Goal: Find contact information: Find contact information

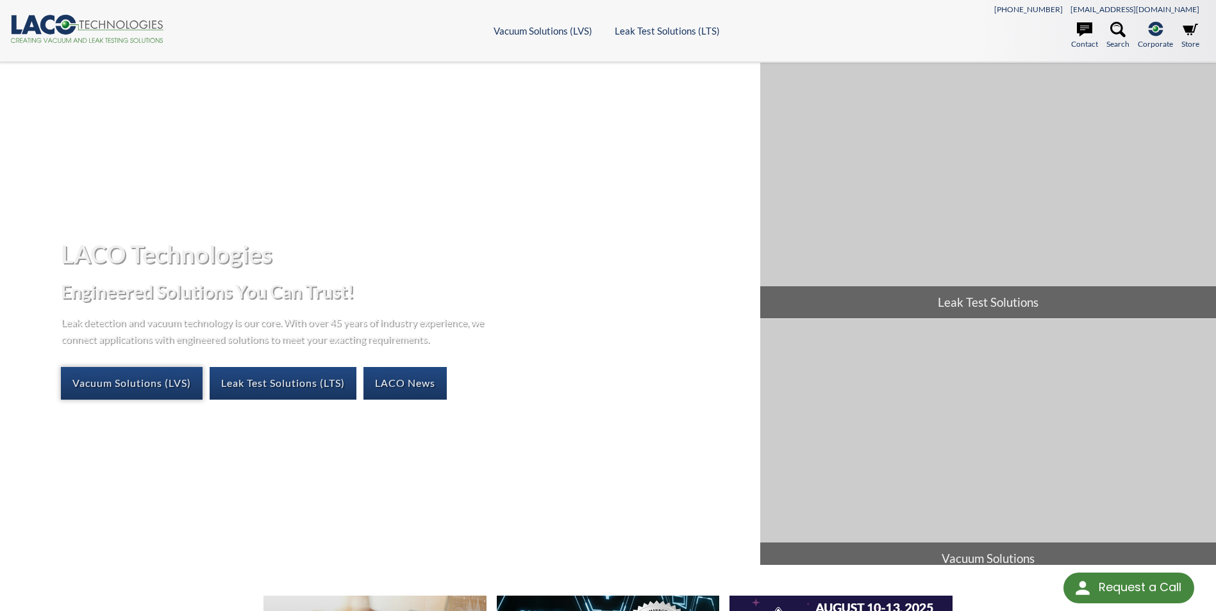
click at [149, 384] on link "Vacuum Solutions (LVS)" at bounding box center [132, 383] width 142 height 32
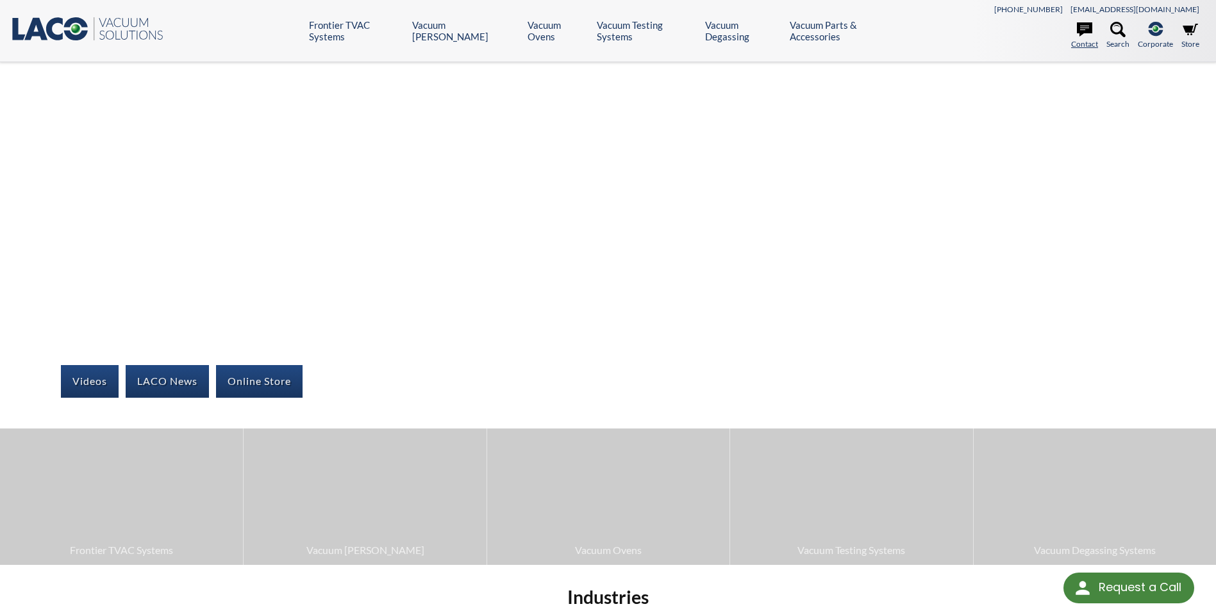
click at [1086, 35] on icon at bounding box center [1084, 29] width 15 height 15
